Goal: Information Seeking & Learning: Learn about a topic

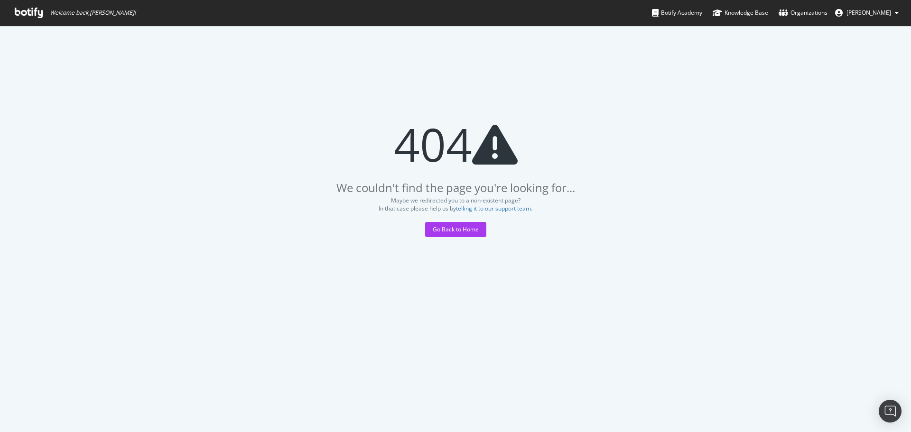
click at [24, 6] on span "Welcome back, [PERSON_NAME] !" at bounding box center [75, 13] width 136 height 26
click at [10, 17] on span "Welcome back, [PERSON_NAME] !" at bounding box center [75, 13] width 136 height 26
click at [23, 12] on icon at bounding box center [29, 13] width 28 height 10
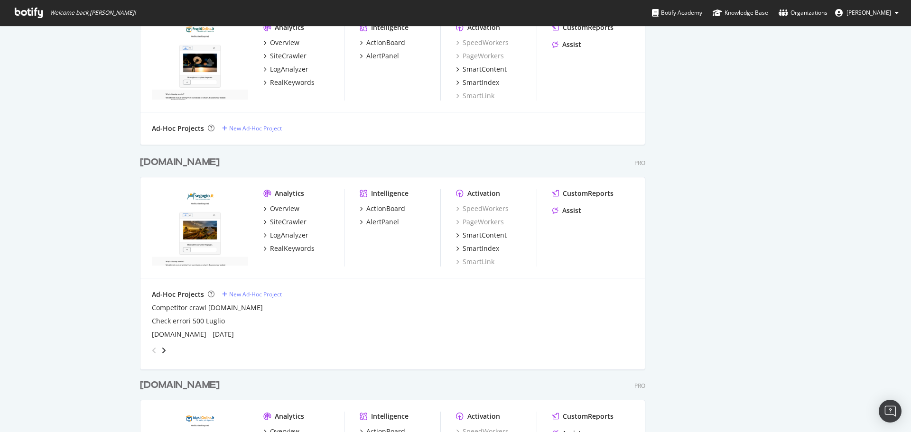
scroll to position [237, 0]
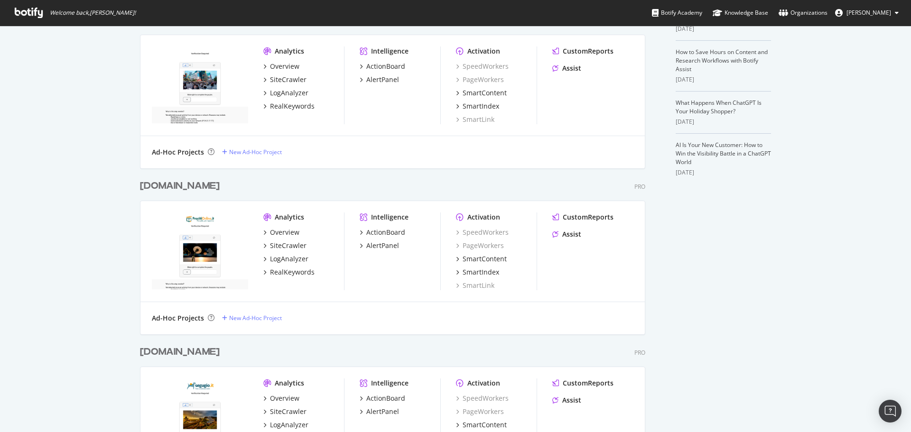
click at [172, 186] on div "[DOMAIN_NAME]" at bounding box center [180, 186] width 80 height 14
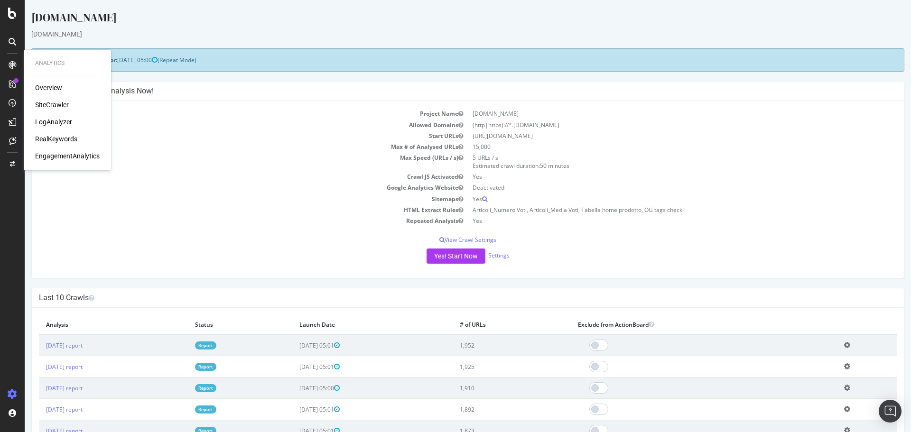
click at [59, 122] on div "LogAnalyzer" at bounding box center [53, 121] width 37 height 9
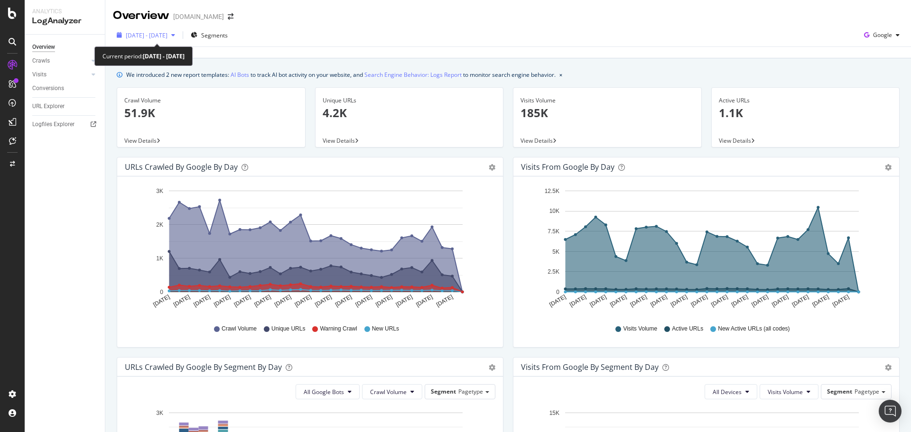
click at [175, 36] on icon "button" at bounding box center [173, 35] width 4 height 6
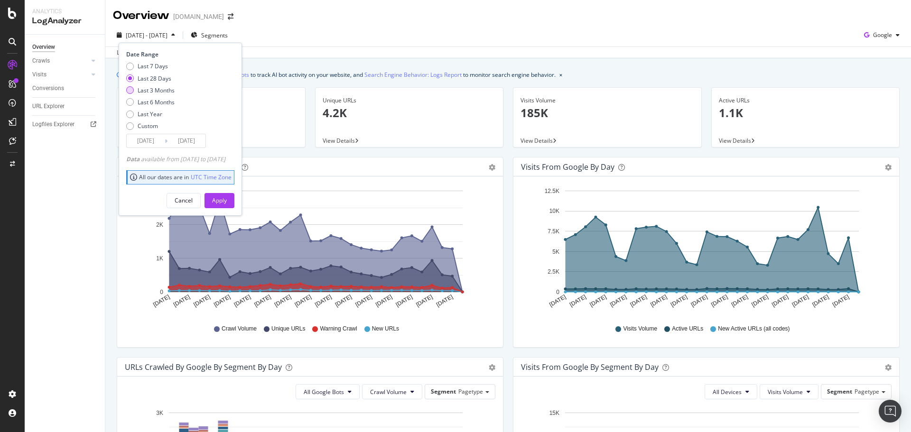
click at [149, 93] on div "Last 3 Months" at bounding box center [156, 90] width 37 height 8
type input "[DATE]"
click at [227, 205] on div "Apply" at bounding box center [219, 201] width 15 height 8
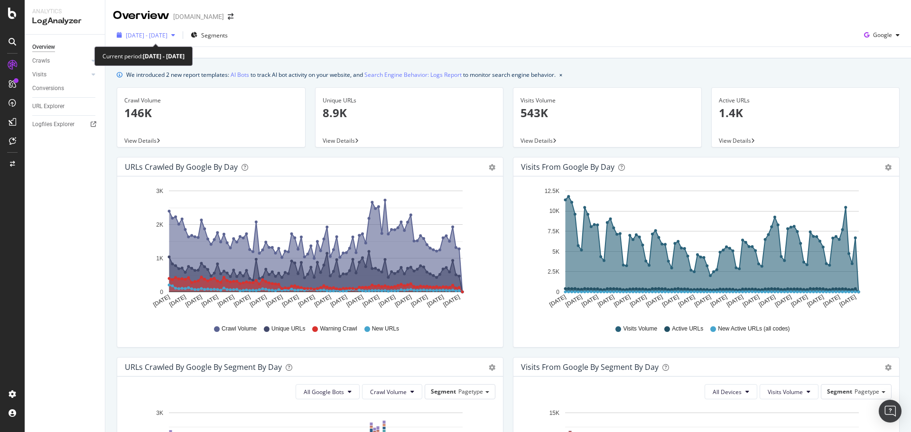
click at [150, 39] on span "[DATE] - [DATE]" at bounding box center [147, 35] width 42 height 8
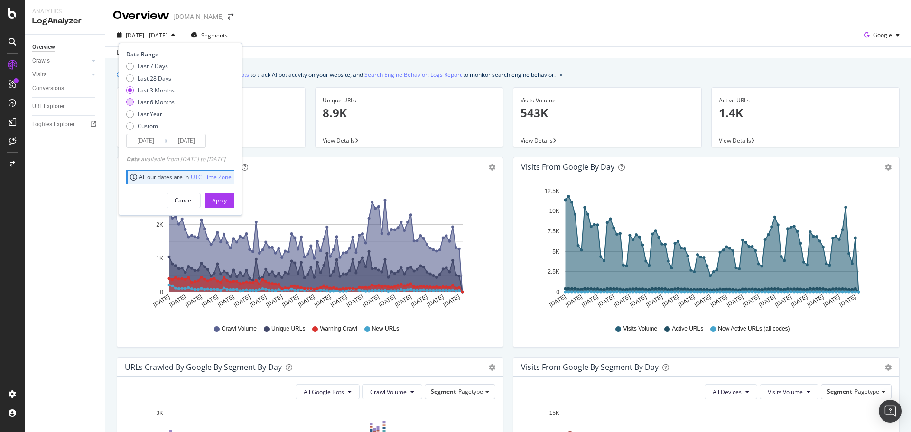
click at [169, 103] on div "Last 6 Months" at bounding box center [156, 102] width 37 height 8
type input "[DATE]"
click at [242, 209] on div "Date Range Last 7 Days Last 28 Days Last 3 Months Last 6 Months Last Year Custo…" at bounding box center [180, 129] width 123 height 173
click at [227, 200] on div "Apply" at bounding box center [219, 201] width 15 height 8
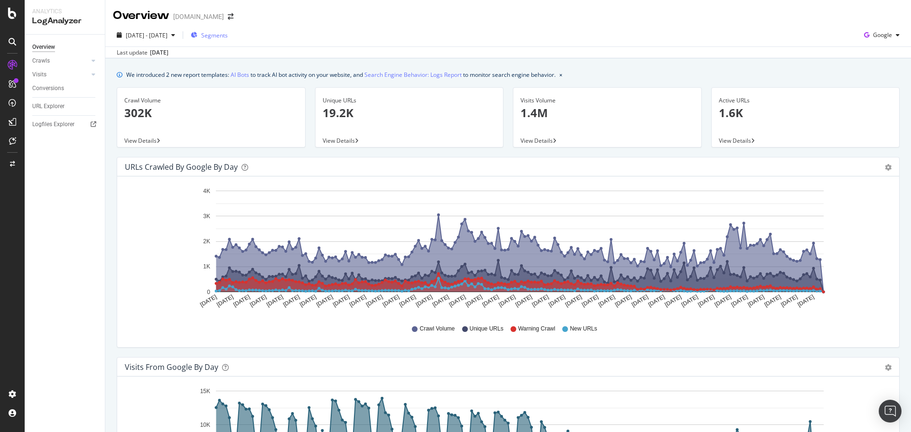
click at [228, 36] on span "Segments" at bounding box center [214, 35] width 27 height 8
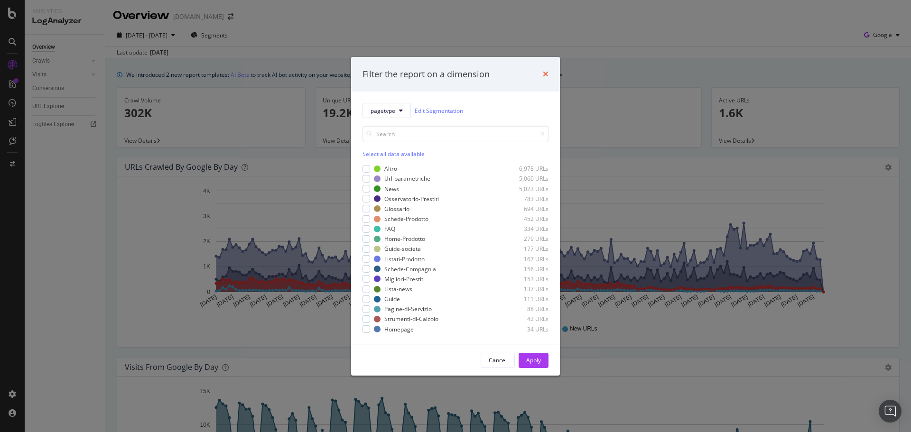
click at [548, 75] on icon "times" at bounding box center [546, 74] width 6 height 8
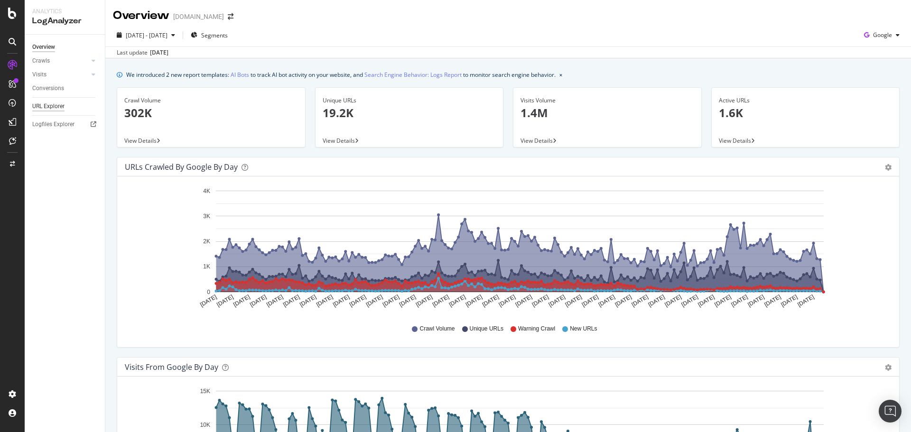
click at [45, 108] on div "URL Explorer" at bounding box center [48, 107] width 32 height 10
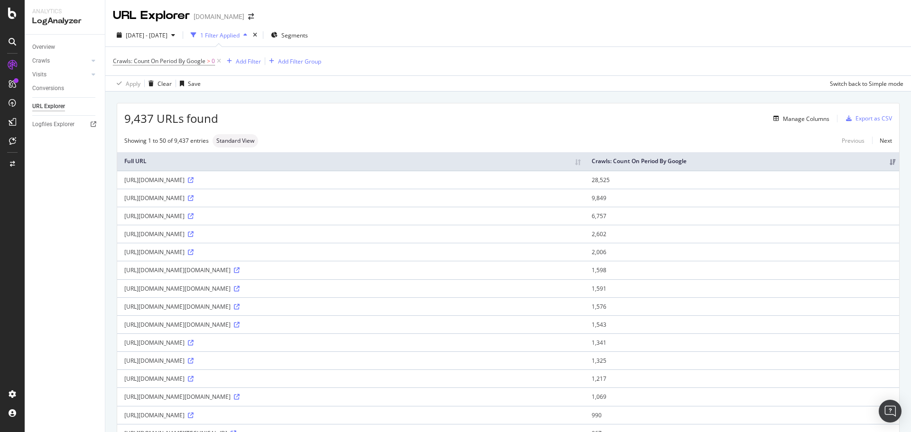
drag, startPoint x: 491, startPoint y: 347, endPoint x: 450, endPoint y: 117, distance: 233.8
click at [250, 59] on div "Add Filter" at bounding box center [248, 61] width 25 height 8
click at [239, 127] on div "URLs (Logs)" at bounding box center [247, 127] width 42 height 9
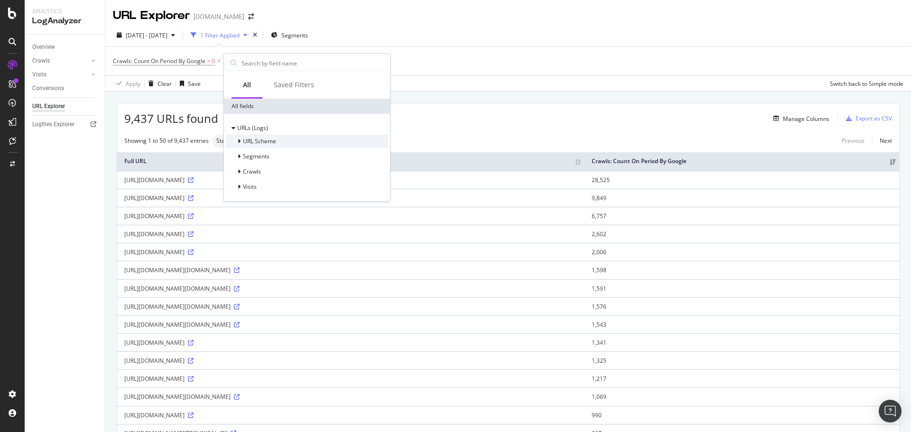
click at [240, 141] on icon at bounding box center [239, 142] width 3 height 6
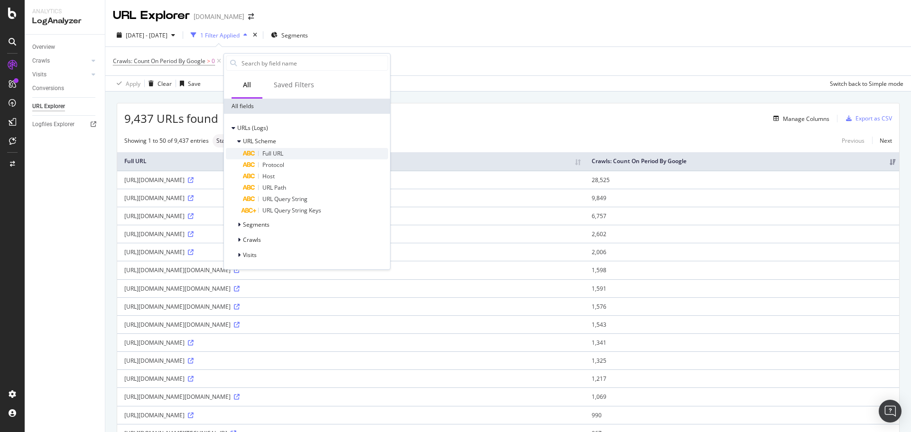
click at [318, 156] on div "Full URL" at bounding box center [315, 153] width 145 height 11
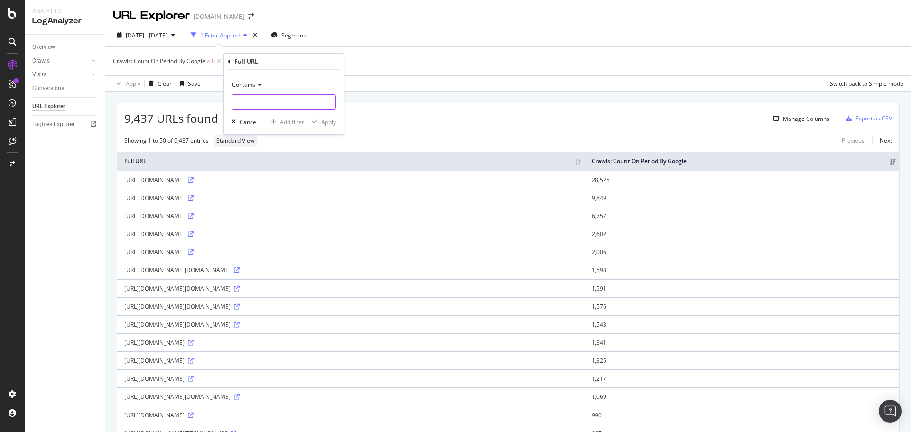
click at [253, 105] on input "text" at bounding box center [283, 101] width 103 height 15
type input "scriba"
click at [328, 123] on div "Apply" at bounding box center [328, 122] width 15 height 8
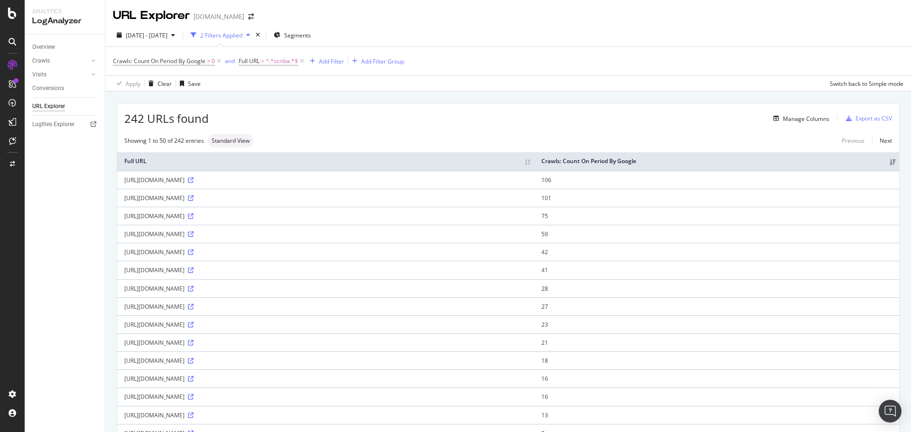
drag, startPoint x: 405, startPoint y: 366, endPoint x: 395, endPoint y: 243, distance: 123.3
drag, startPoint x: 186, startPoint y: 181, endPoint x: 279, endPoint y: 181, distance: 93.0
click at [279, 181] on div "[URL][DOMAIN_NAME]" at bounding box center [325, 180] width 403 height 8
click at [402, 111] on div "242 URLs found Manage Columns Export as CSV" at bounding box center [508, 114] width 782 height 23
drag, startPoint x: 434, startPoint y: 192, endPoint x: 656, endPoint y: 183, distance: 222.3
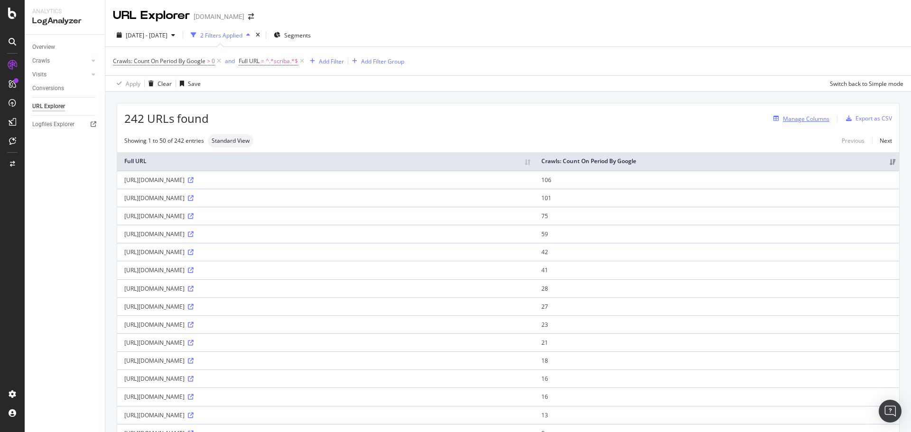
click at [795, 120] on div "Manage Columns" at bounding box center [806, 119] width 47 height 8
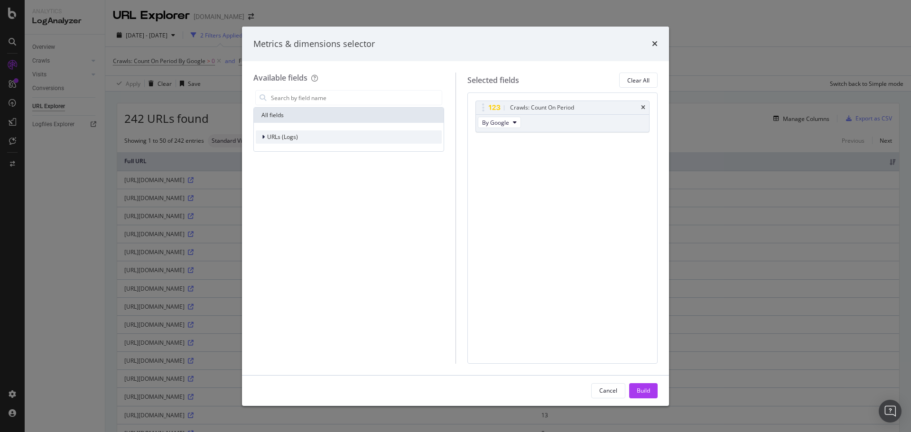
click at [260, 135] on div "URLs (Logs)" at bounding box center [277, 136] width 42 height 9
click at [267, 179] on div "modal" at bounding box center [270, 180] width 6 height 9
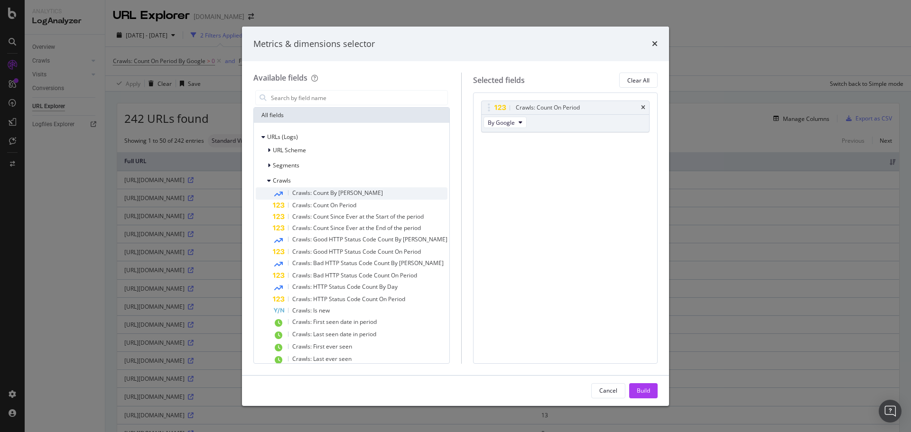
click at [350, 194] on div "Crawls: Count By [PERSON_NAME]" at bounding box center [360, 193] width 175 height 12
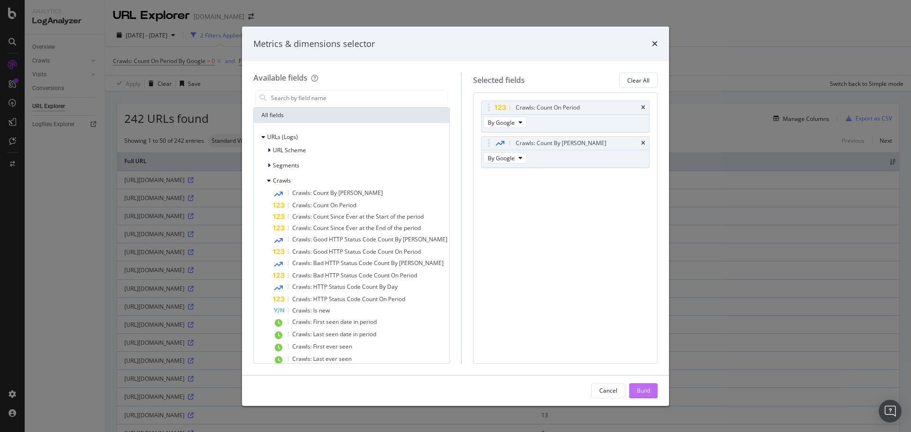
click at [649, 391] on div "Build" at bounding box center [643, 391] width 13 height 8
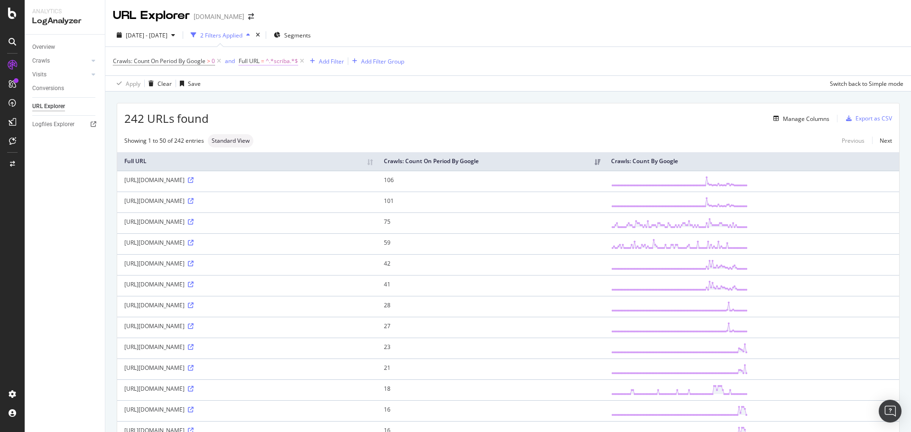
click at [274, 66] on span "^.*scriba.*$" at bounding box center [282, 61] width 32 height 13
click at [277, 98] on input "scriba" at bounding box center [293, 100] width 90 height 15
click at [280, 101] on input "scriba" at bounding box center [293, 100] width 90 height 15
click at [267, 99] on input "scriba" at bounding box center [293, 100] width 90 height 15
type input "scriba2"
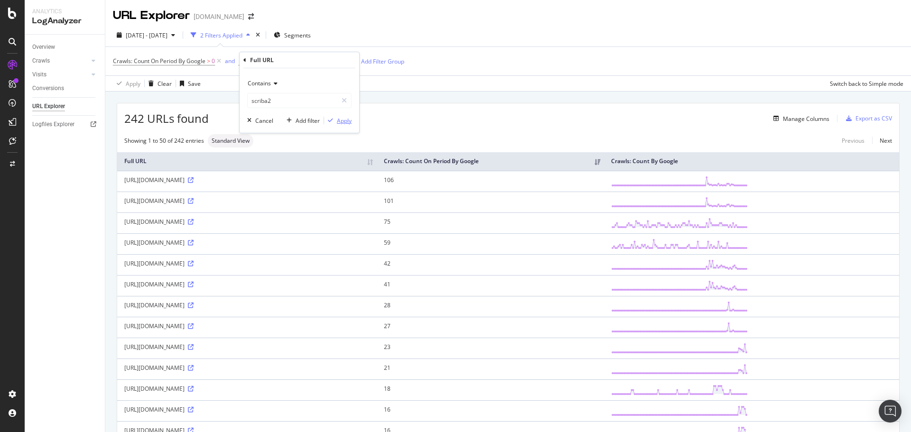
click at [339, 122] on div "Apply" at bounding box center [344, 121] width 15 height 8
drag, startPoint x: 157, startPoint y: 180, endPoint x: 233, endPoint y: 182, distance: 75.5
click at [233, 182] on div "[URL][DOMAIN_NAME]" at bounding box center [246, 180] width 245 height 8
click at [342, 271] on td "[URL][DOMAIN_NAME]" at bounding box center [247, 264] width 260 height 21
click at [370, 243] on div "[URL][DOMAIN_NAME]" at bounding box center [246, 243] width 245 height 8
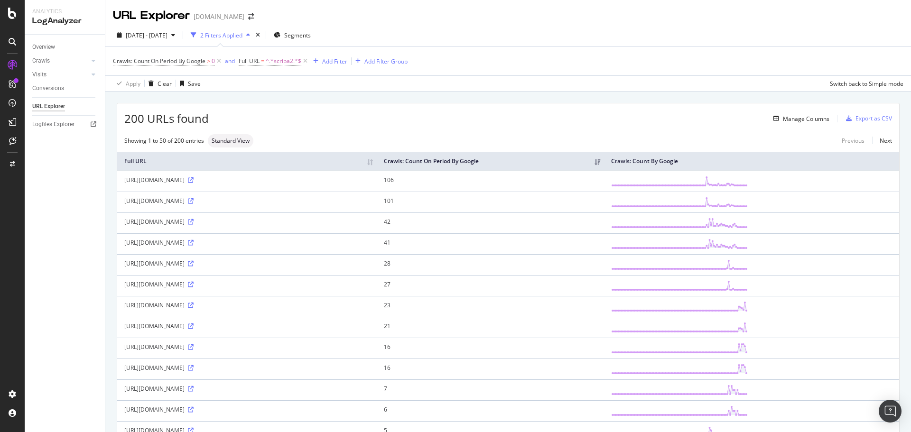
click at [61, 221] on div "Overview Crawls Daily Distribution Segments Distribution HTTP Codes Resources V…" at bounding box center [65, 234] width 80 height 398
drag, startPoint x: 119, startPoint y: 179, endPoint x: 261, endPoint y: 180, distance: 142.4
click at [261, 180] on td "[URL][DOMAIN_NAME]" at bounding box center [247, 181] width 260 height 21
click at [318, 193] on td "[URL][DOMAIN_NAME]" at bounding box center [247, 202] width 260 height 21
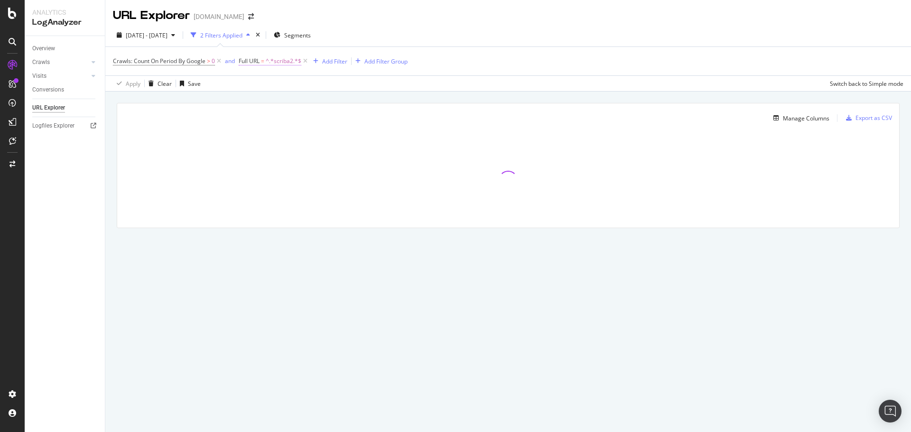
click at [280, 61] on span "^.*scriba2.*$" at bounding box center [284, 61] width 36 height 13
type input "ajax"
click at [344, 122] on div "Apply" at bounding box center [344, 121] width 15 height 8
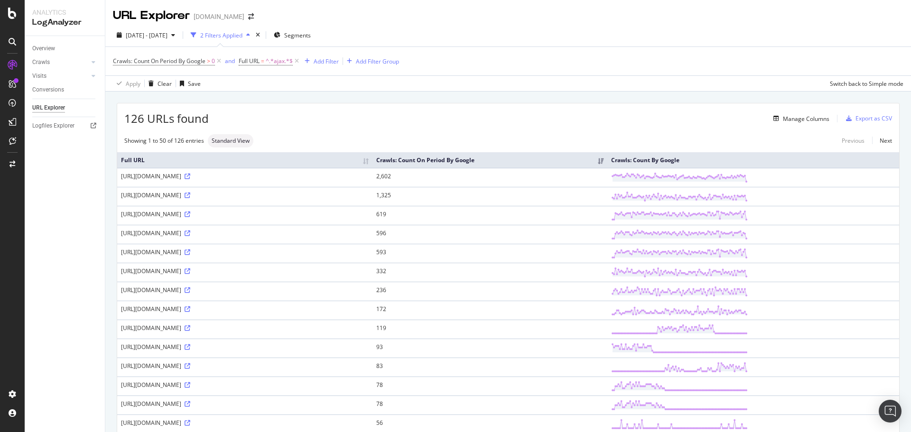
drag, startPoint x: 121, startPoint y: 296, endPoint x: 208, endPoint y: 298, distance: 87.4
click at [208, 282] on td "[URL][DOMAIN_NAME]" at bounding box center [244, 272] width 255 height 19
copy div "https://www.prestitionline.it/ajax"
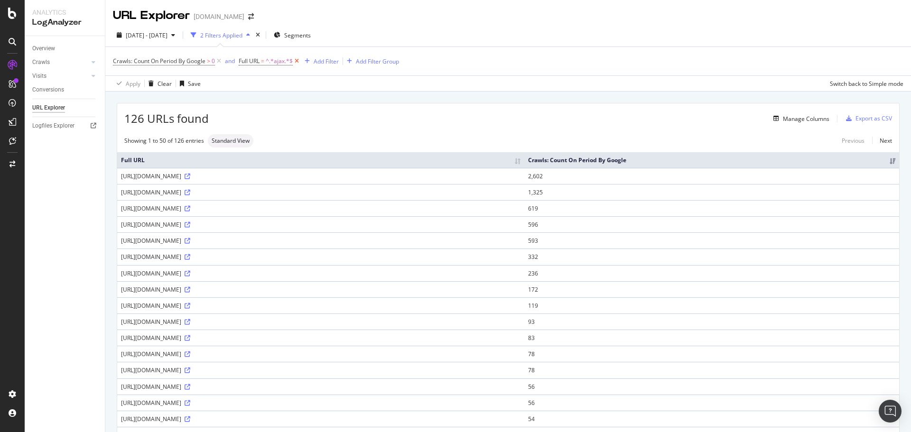
click at [297, 64] on icon at bounding box center [297, 60] width 8 height 9
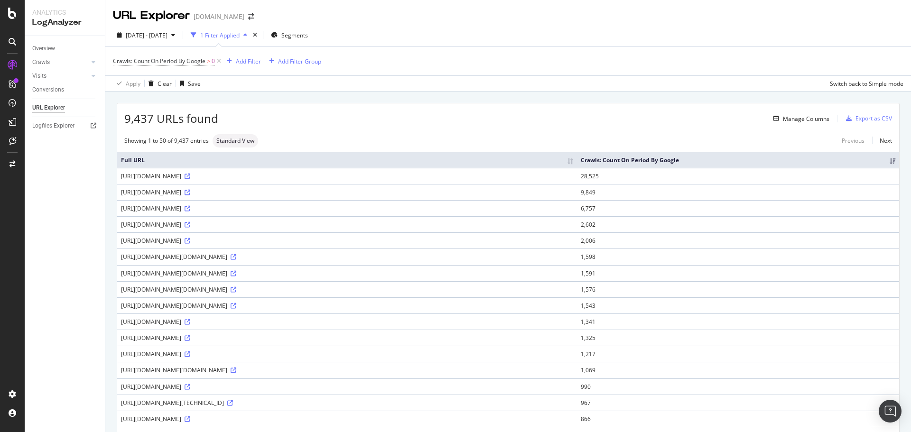
drag, startPoint x: 602, startPoint y: 381, endPoint x: 569, endPoint y: 190, distance: 193.3
